Goal: Task Accomplishment & Management: Manage account settings

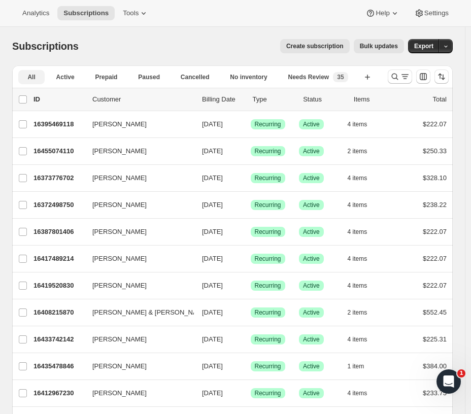
click at [56, 76] on span "Active" at bounding box center [65, 77] width 18 height 8
click at [400, 76] on icon "Search and filter results" at bounding box center [395, 77] width 10 height 10
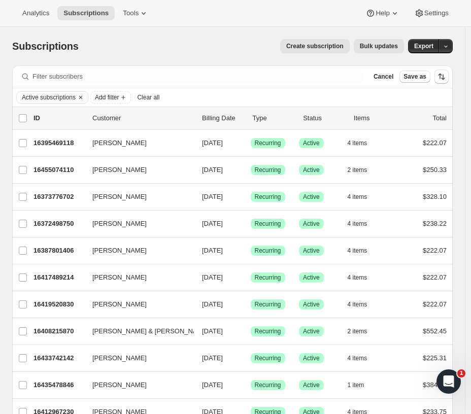
click at [125, 97] on icon "Add filter" at bounding box center [123, 97] width 8 height 8
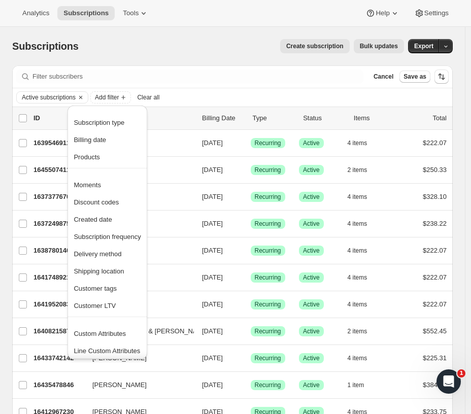
click at [119, 120] on span "Subscription type" at bounding box center [99, 123] width 51 height 8
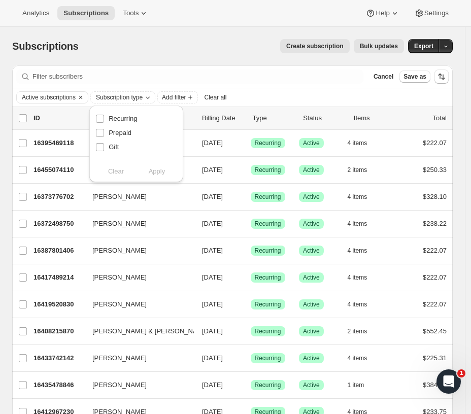
click at [100, 118] on input "Recurring" at bounding box center [100, 119] width 8 height 8
checkbox input "true"
click at [164, 173] on span "Apply" at bounding box center [157, 171] width 17 height 10
click at [204, 97] on icon "Add filter" at bounding box center [207, 97] width 8 height 8
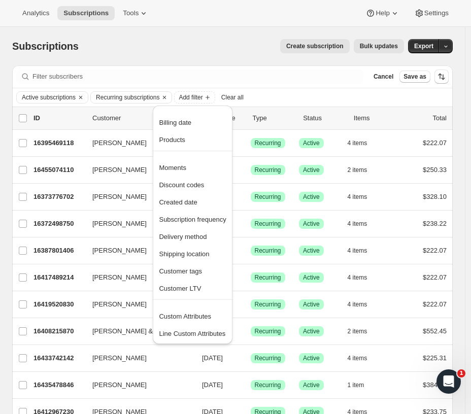
scroll to position [56, 0]
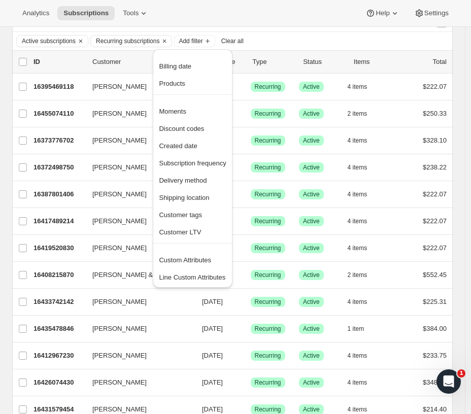
click at [208, 259] on span "Custom Attributes" at bounding box center [185, 260] width 52 height 8
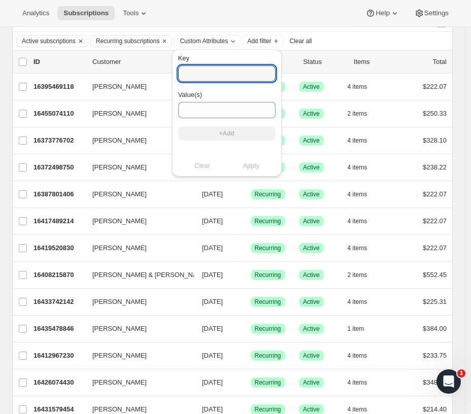
click at [196, 69] on input "Key" at bounding box center [226, 73] width 97 height 16
type input "[PERSON_NAME]"
click at [305, 40] on span "Clear all" at bounding box center [301, 41] width 22 height 8
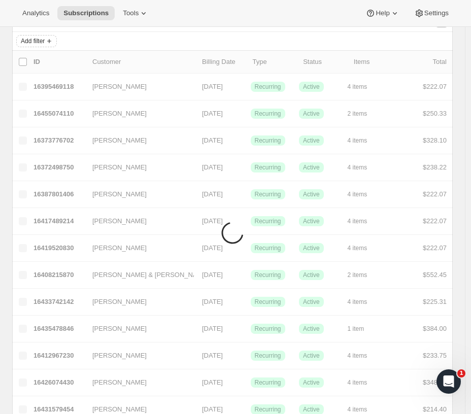
click at [49, 38] on icon "Add filter" at bounding box center [49, 41] width 8 height 8
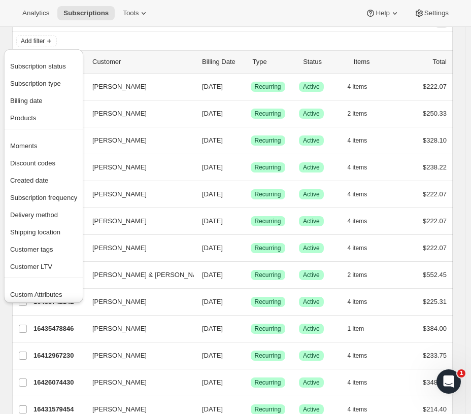
click at [50, 82] on span "Subscription type" at bounding box center [35, 84] width 51 height 8
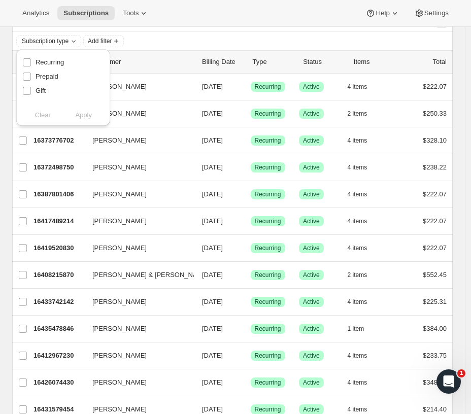
click at [75, 40] on icon "Subscription type" at bounding box center [73, 41] width 8 height 8
click at [52, 39] on span "Subscription type" at bounding box center [45, 41] width 47 height 8
drag, startPoint x: 140, startPoint y: 38, endPoint x: 102, endPoint y: 48, distance: 38.8
click at [135, 39] on div "Subscription type Add filter" at bounding box center [232, 41] width 432 height 12
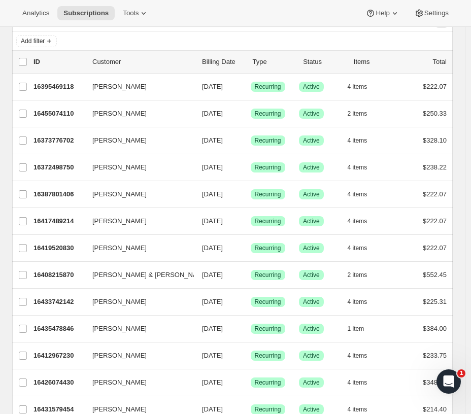
click at [44, 40] on span "Add filter" at bounding box center [33, 41] width 24 height 8
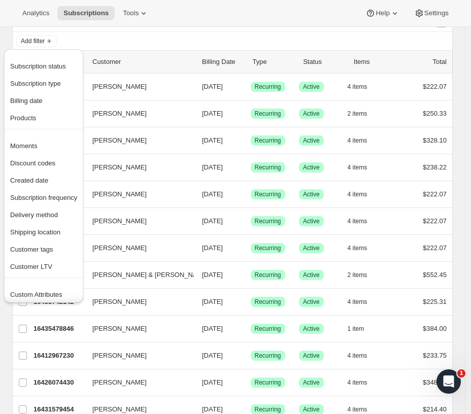
click at [41, 65] on span "Subscription status" at bounding box center [38, 66] width 56 height 8
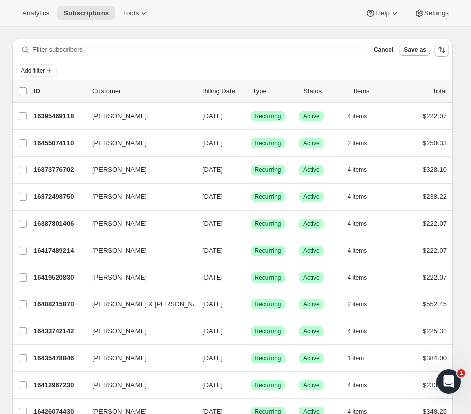
scroll to position [0, 0]
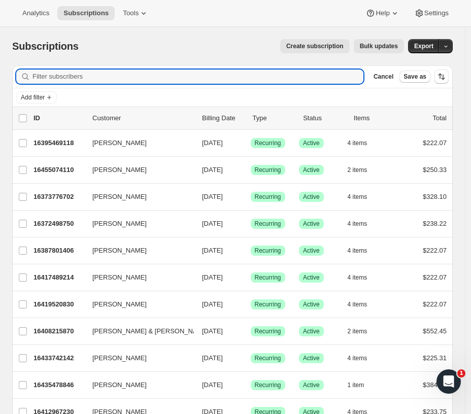
click at [71, 78] on input "Filter subscribers" at bounding box center [197, 76] width 331 height 14
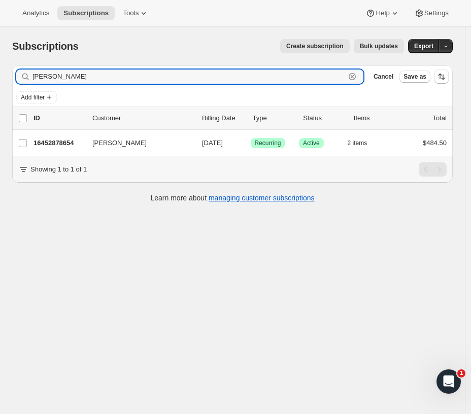
type input "[PERSON_NAME]"
click at [388, 73] on span "Cancel" at bounding box center [383, 77] width 20 height 8
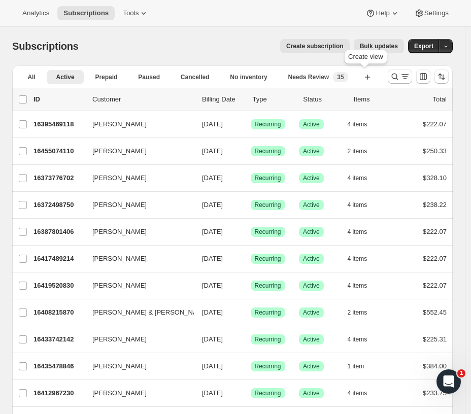
click at [362, 76] on icon "button" at bounding box center [367, 77] width 10 height 10
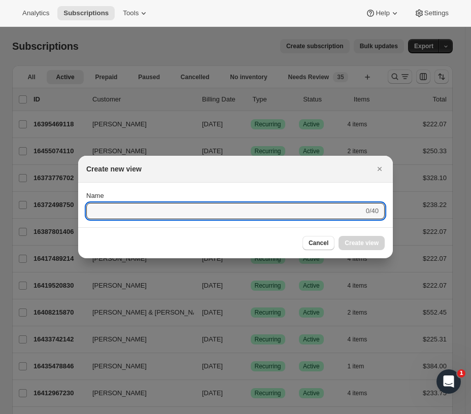
click at [364, 76] on div at bounding box center [235, 207] width 471 height 414
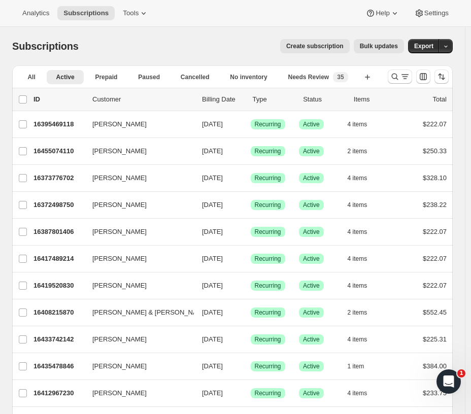
click at [67, 87] on icon "More views" at bounding box center [62, 92] width 10 height 10
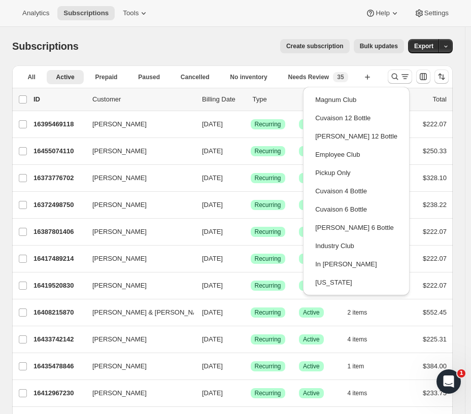
click at [365, 227] on button "[PERSON_NAME] 6 Bottle" at bounding box center [356, 228] width 98 height 18
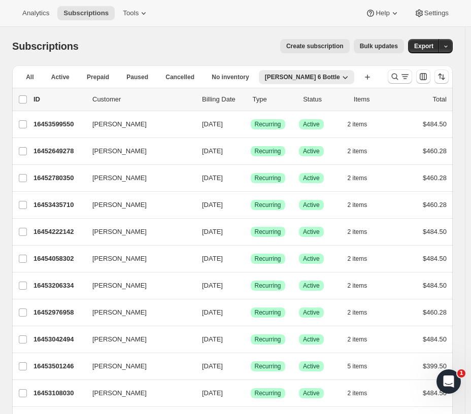
click at [44, 76] on button "Active" at bounding box center [60, 77] width 33 height 14
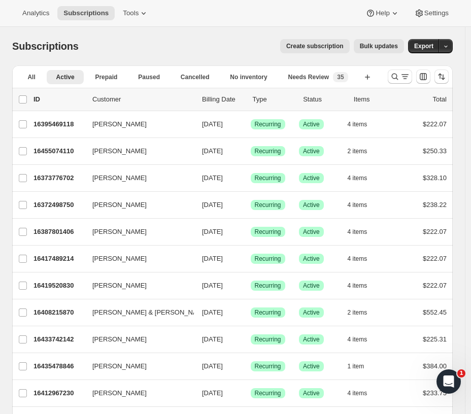
click at [288, 76] on span "Needs Review" at bounding box center [308, 77] width 41 height 8
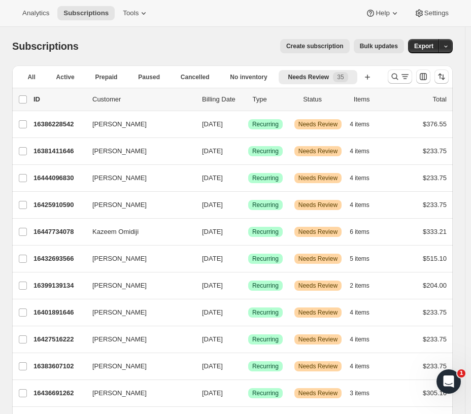
click at [65, 91] on icon "More views" at bounding box center [62, 92] width 5 height 3
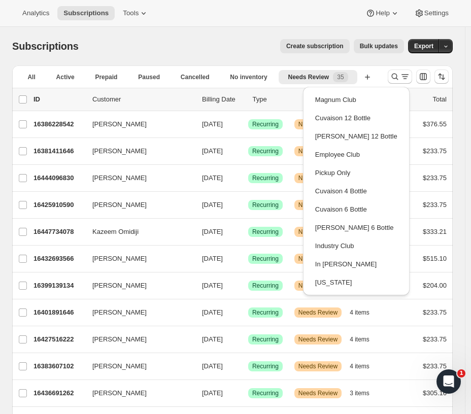
click at [342, 134] on button "[PERSON_NAME] 12 Bottle" at bounding box center [356, 136] width 98 height 18
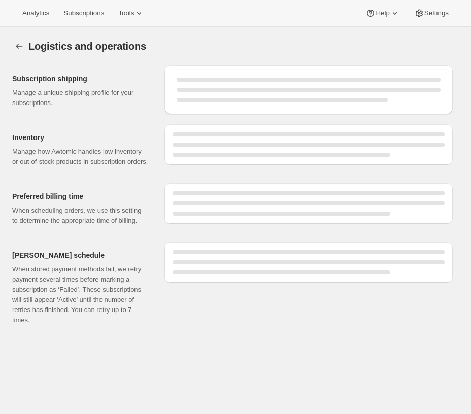
select select "DAY"
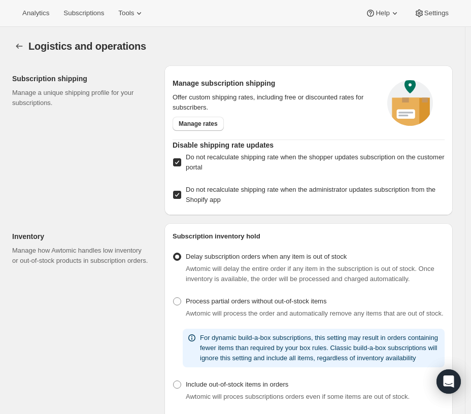
checkbox input "true"
select select "08:00"
select select "PM"
